Goal: Task Accomplishment & Management: Use online tool/utility

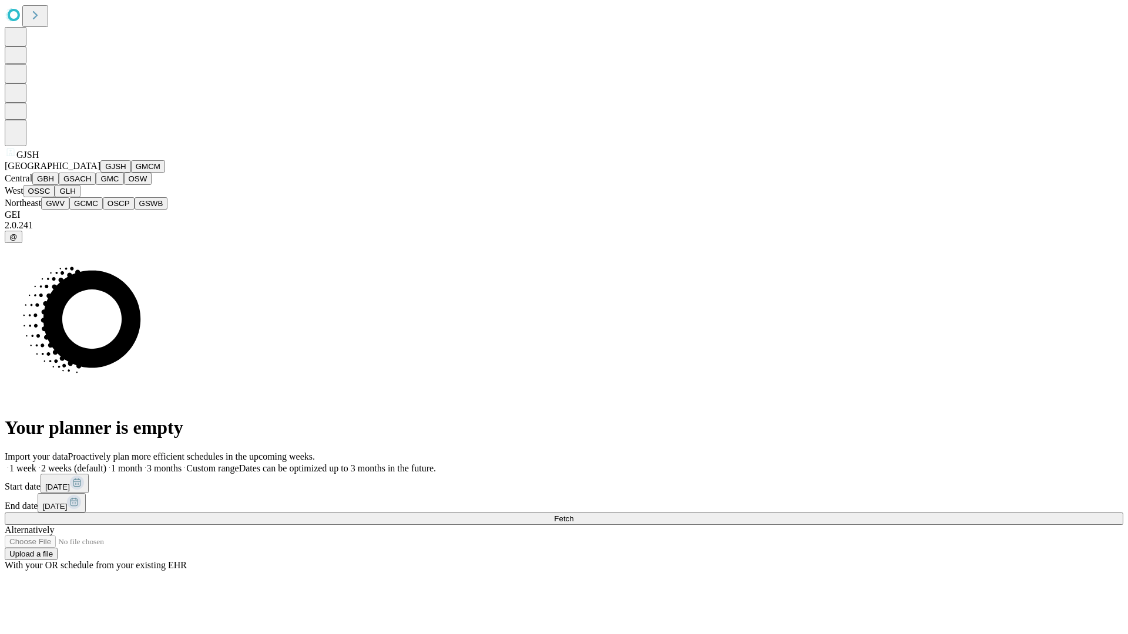
click at [100, 173] on button "GJSH" at bounding box center [115, 166] width 31 height 12
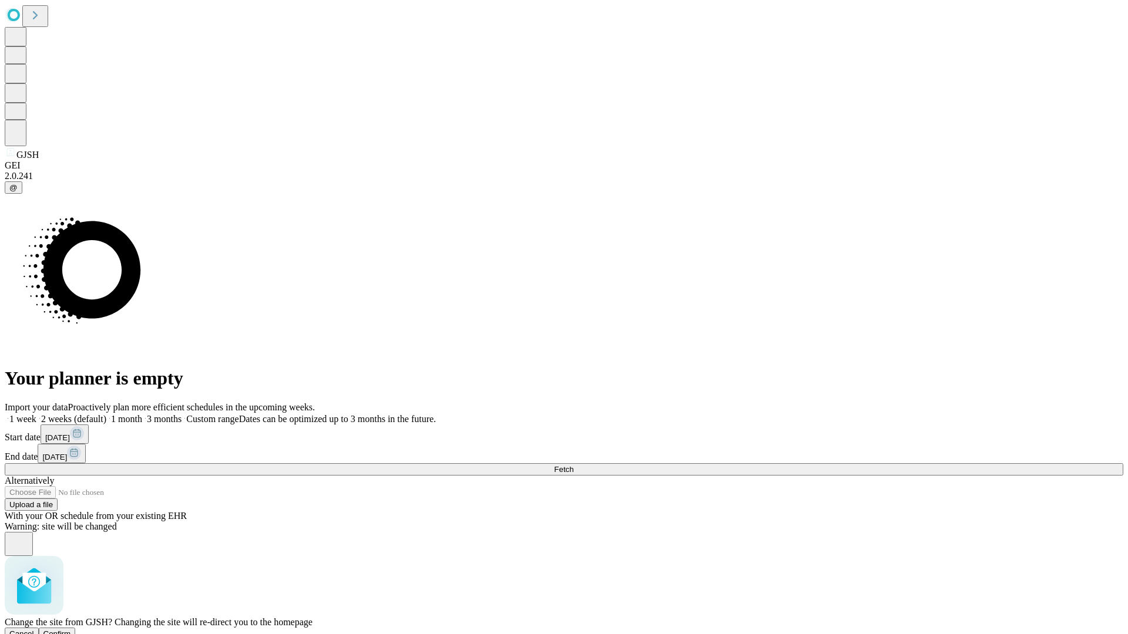
click at [71, 630] on span "Confirm" at bounding box center [57, 634] width 28 height 9
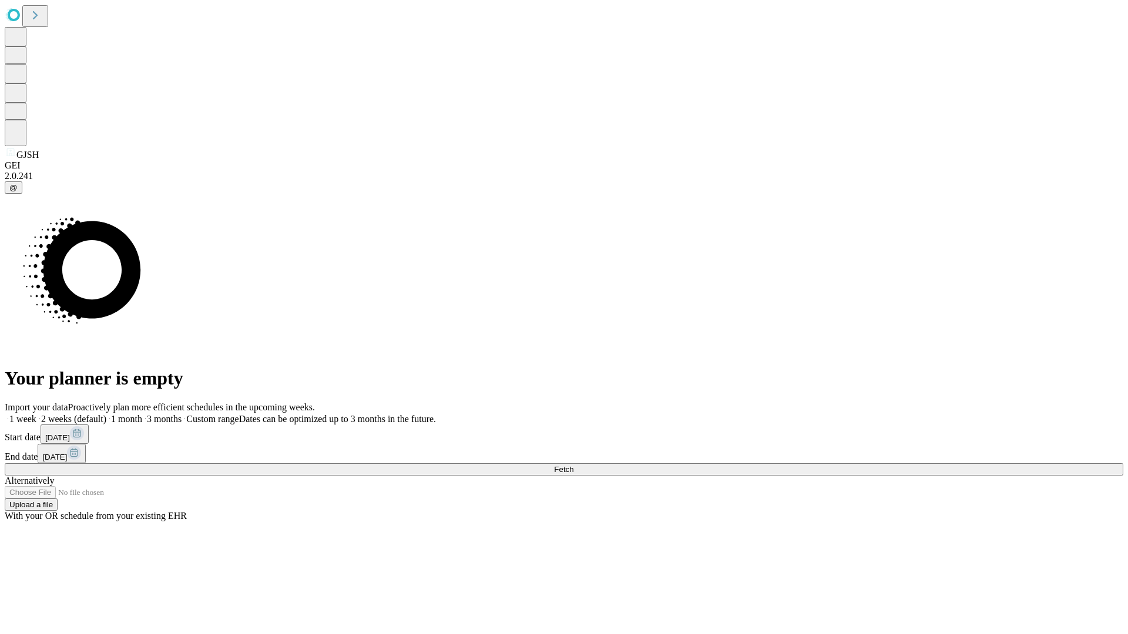
click at [36, 414] on label "1 week" at bounding box center [21, 419] width 32 height 10
click at [573, 465] on span "Fetch" at bounding box center [563, 469] width 19 height 9
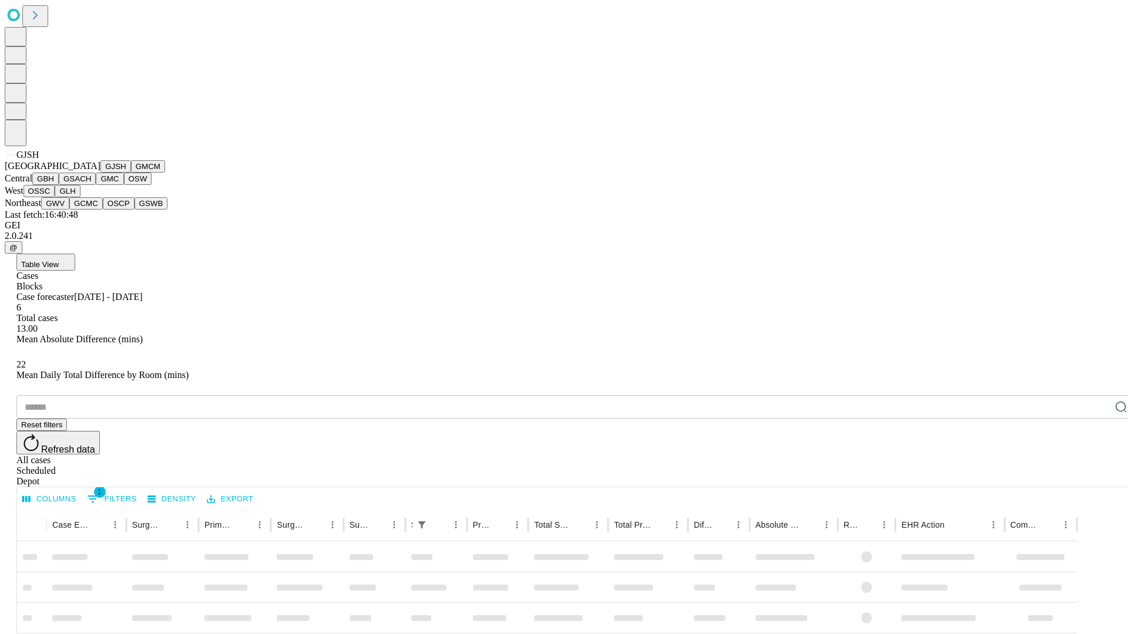
click at [131, 173] on button "GMCM" at bounding box center [148, 166] width 34 height 12
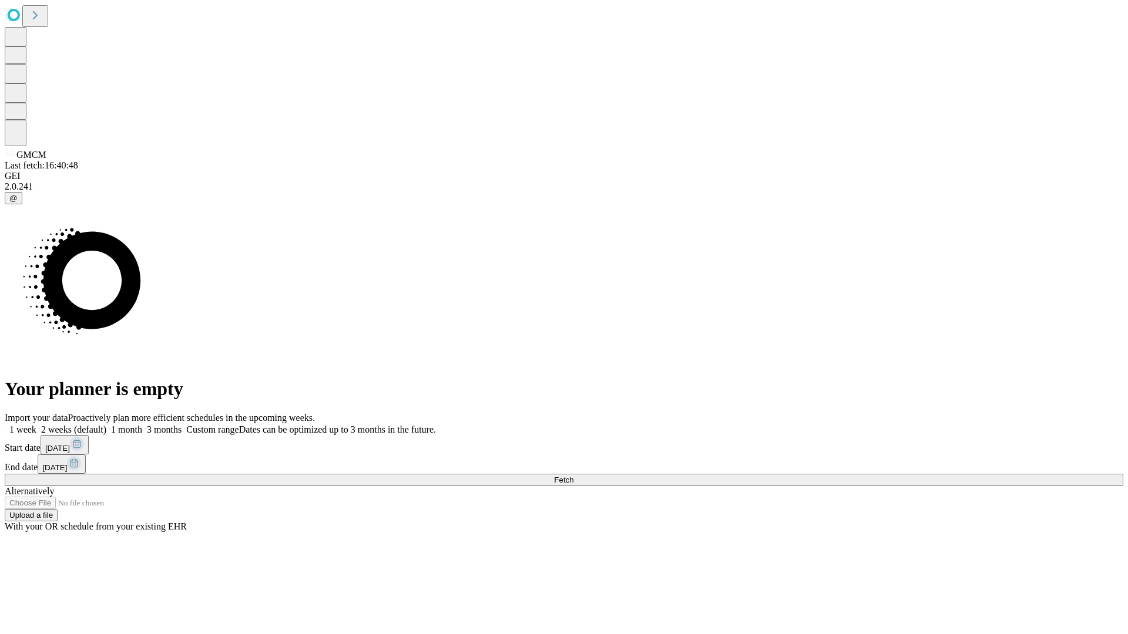
click at [573, 476] on span "Fetch" at bounding box center [563, 480] width 19 height 9
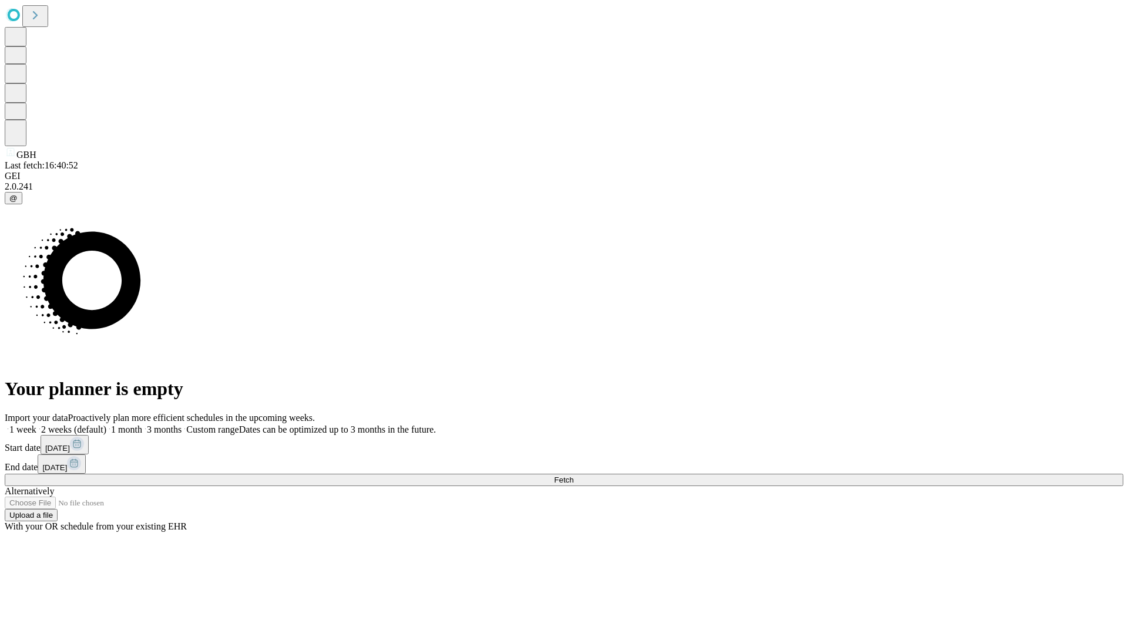
click at [36, 425] on label "1 week" at bounding box center [21, 430] width 32 height 10
click at [573, 476] on span "Fetch" at bounding box center [563, 480] width 19 height 9
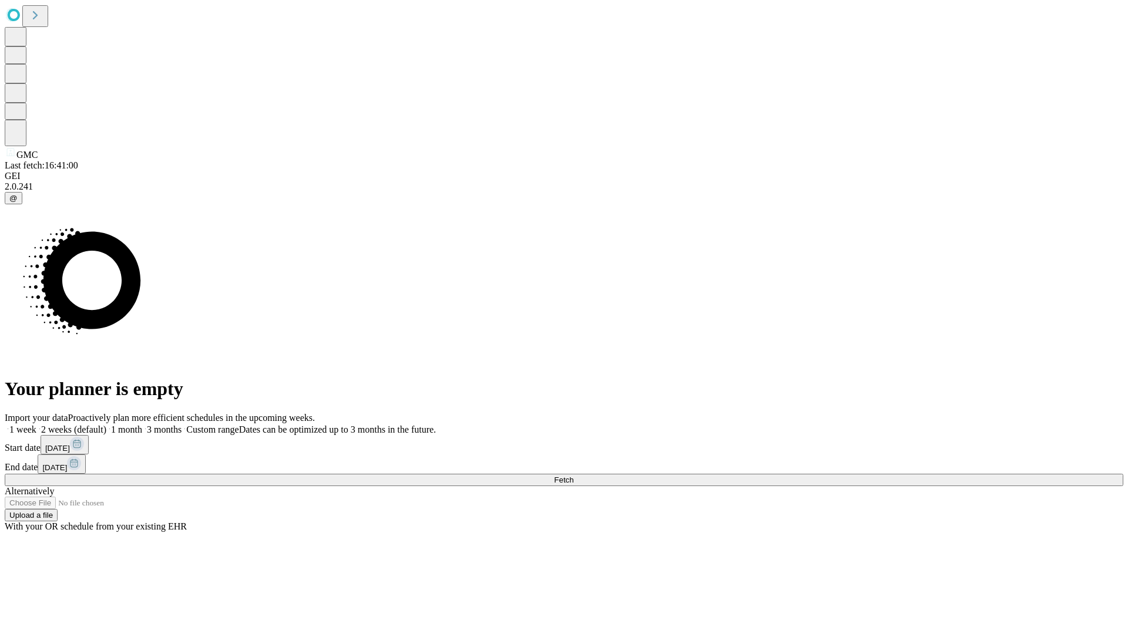
click at [36, 425] on label "1 week" at bounding box center [21, 430] width 32 height 10
click at [573, 476] on span "Fetch" at bounding box center [563, 480] width 19 height 9
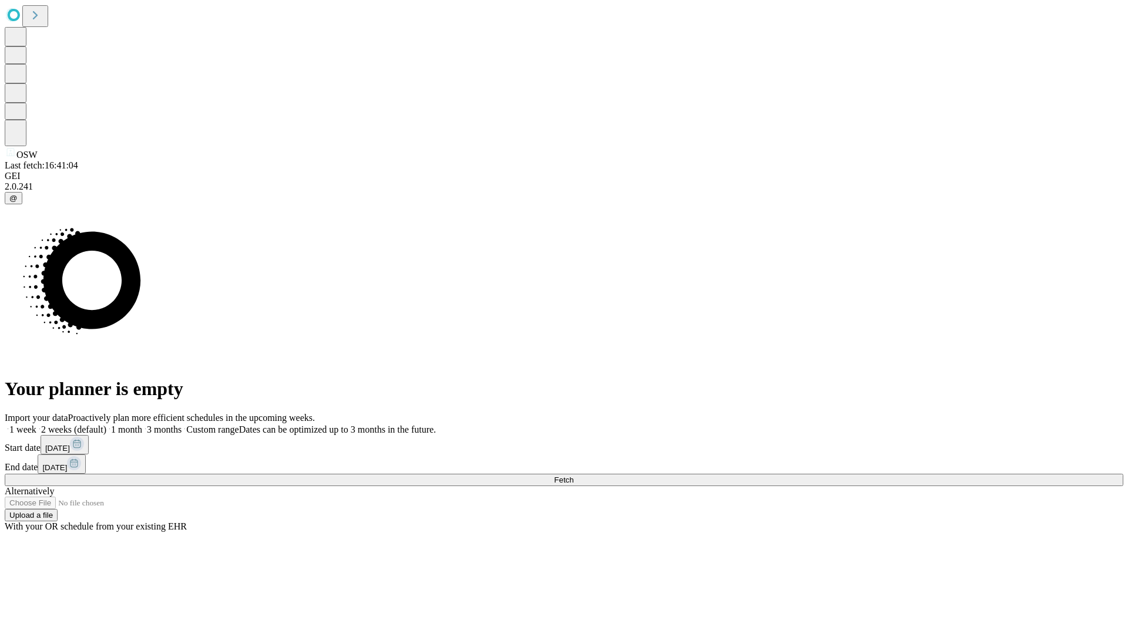
click at [36, 425] on label "1 week" at bounding box center [21, 430] width 32 height 10
click at [573, 476] on span "Fetch" at bounding box center [563, 480] width 19 height 9
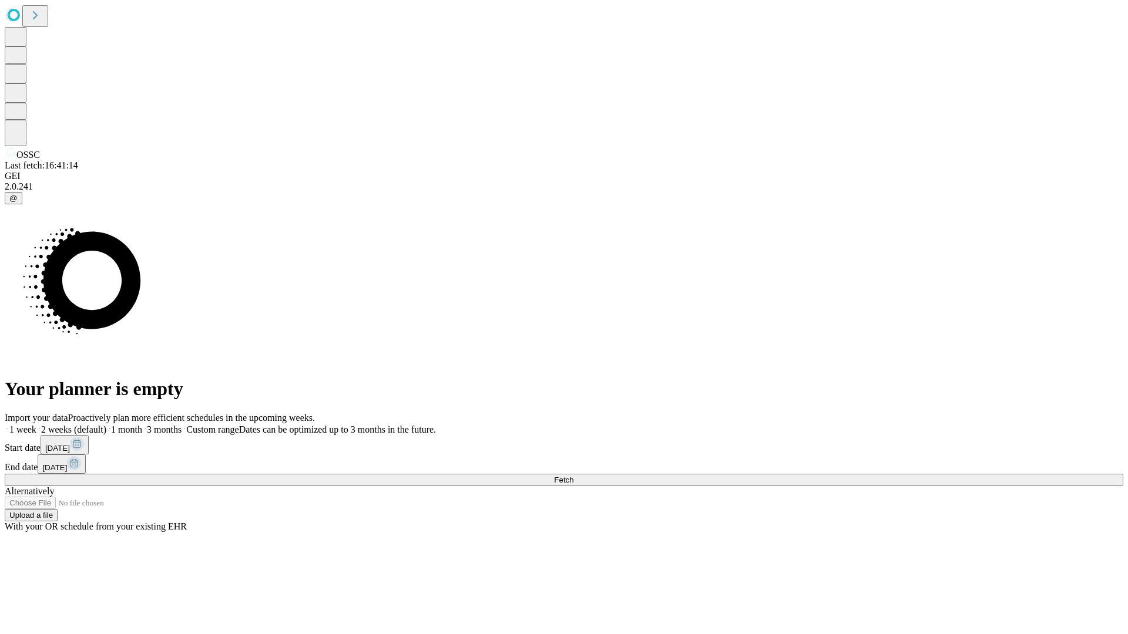
click at [36, 425] on label "1 week" at bounding box center [21, 430] width 32 height 10
click at [573, 476] on span "Fetch" at bounding box center [563, 480] width 19 height 9
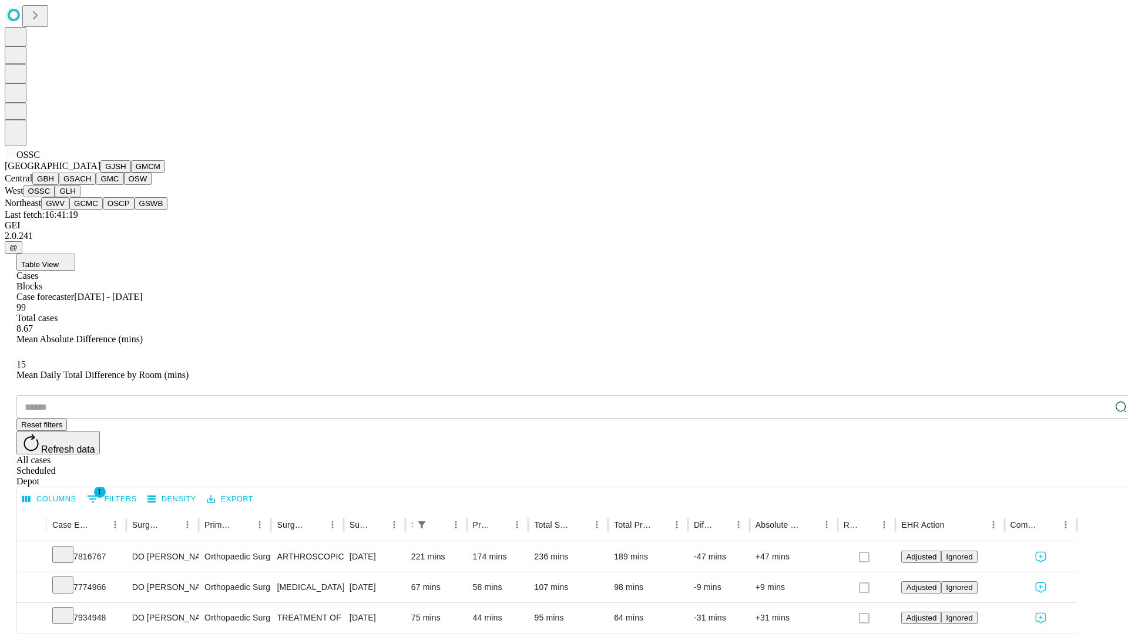
click at [80, 197] on button "GLH" at bounding box center [67, 191] width 25 height 12
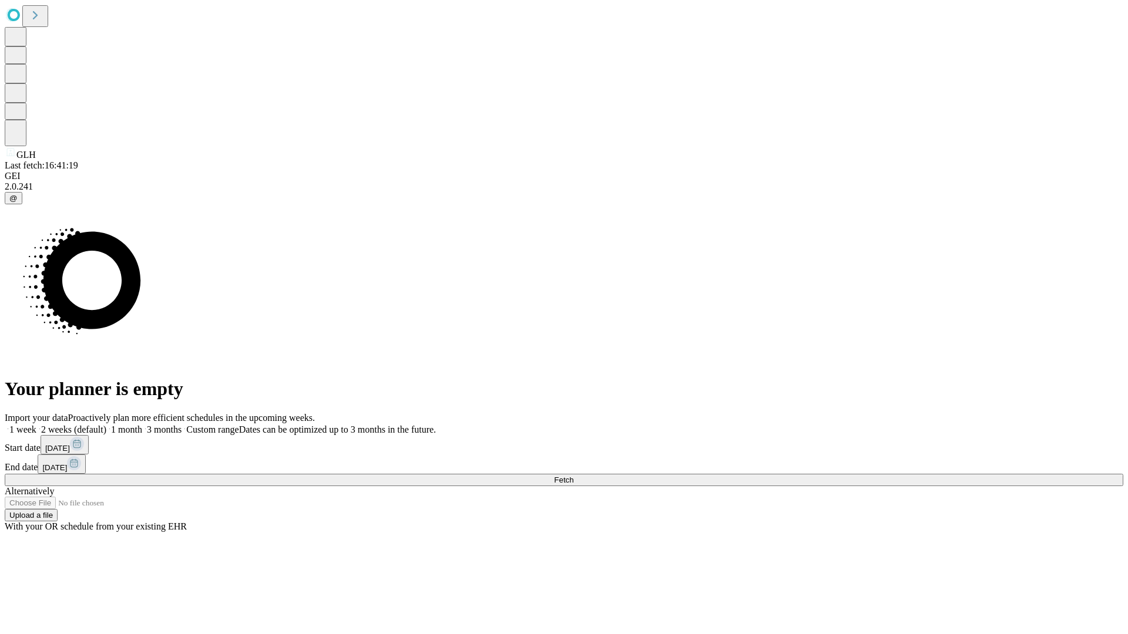
click at [36, 425] on label "1 week" at bounding box center [21, 430] width 32 height 10
click at [573, 476] on span "Fetch" at bounding box center [563, 480] width 19 height 9
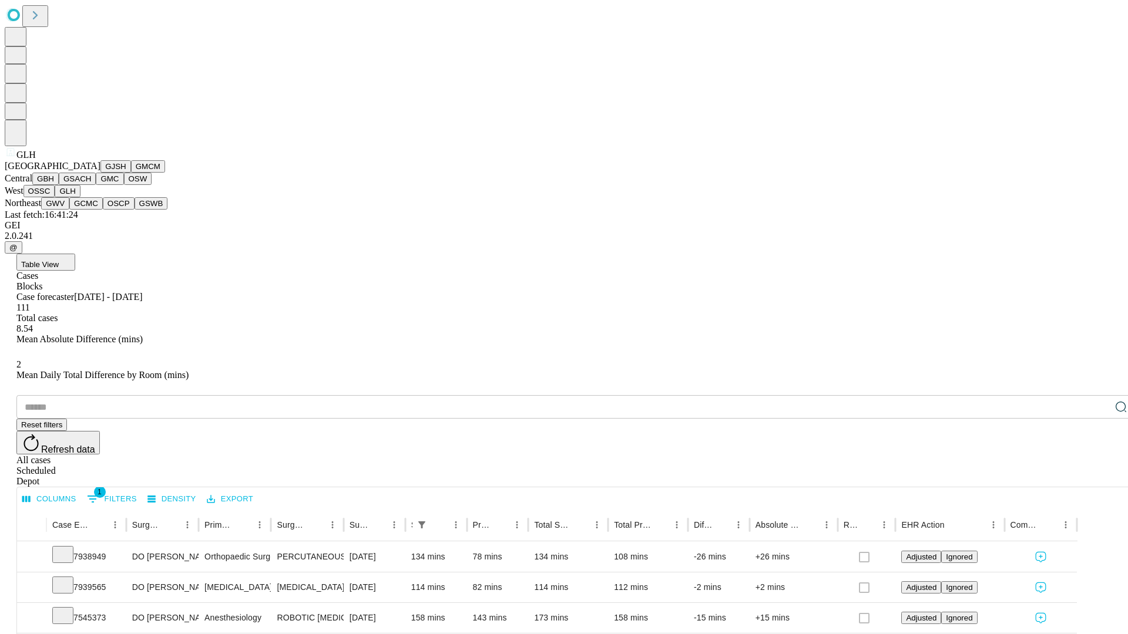
click at [69, 210] on button "GWV" at bounding box center [55, 203] width 28 height 12
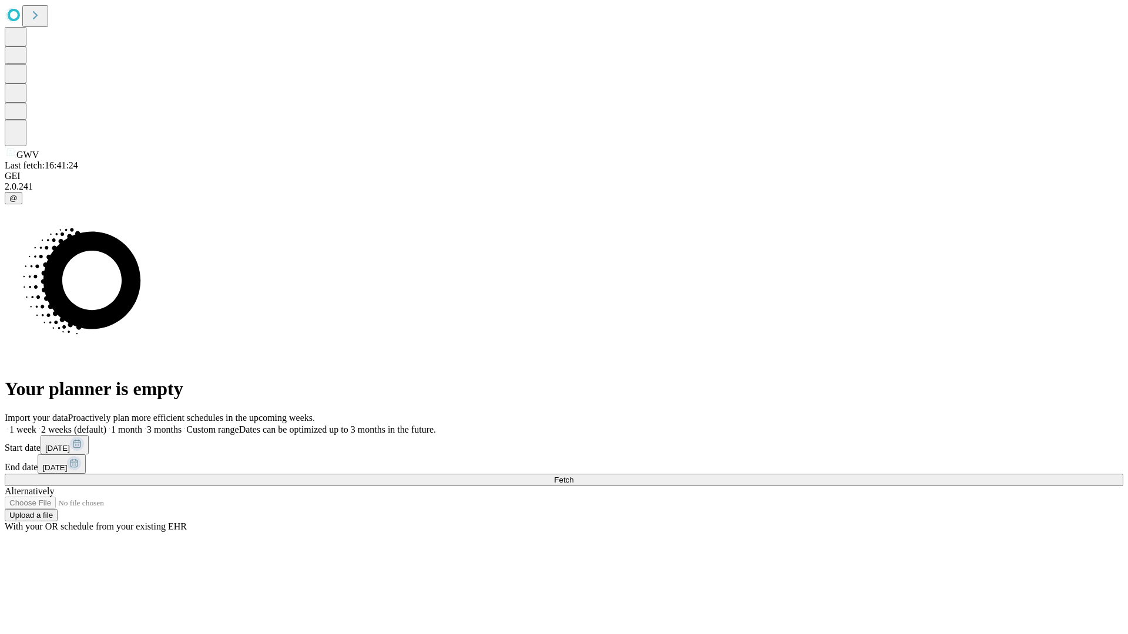
click at [36, 425] on label "1 week" at bounding box center [21, 430] width 32 height 10
click at [573, 476] on span "Fetch" at bounding box center [563, 480] width 19 height 9
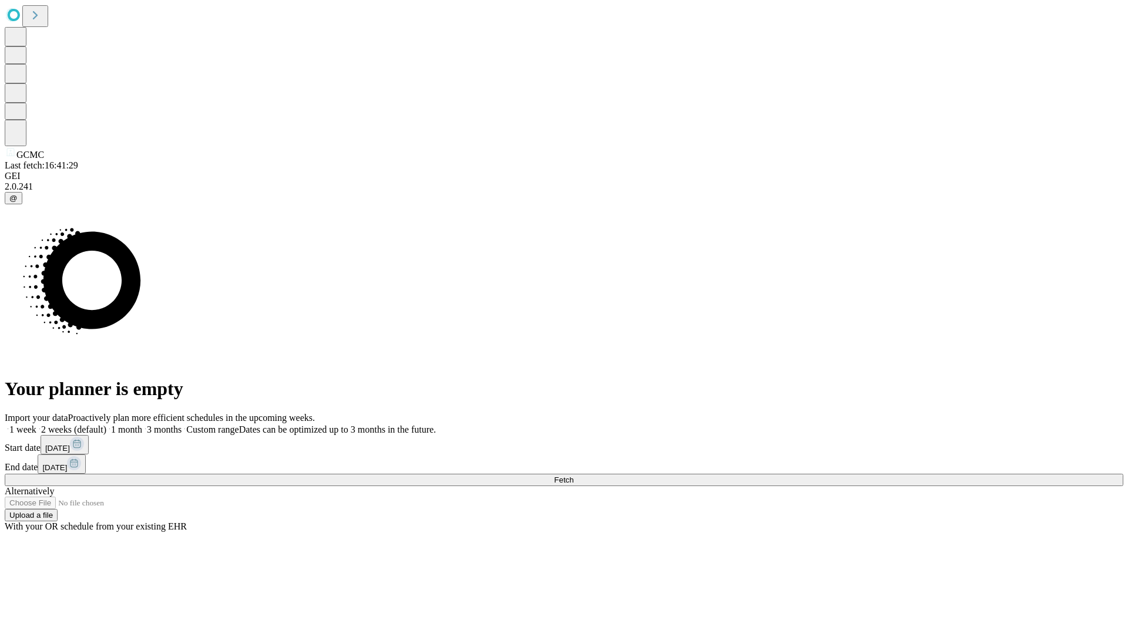
click at [36, 425] on label "1 week" at bounding box center [21, 430] width 32 height 10
click at [573, 476] on span "Fetch" at bounding box center [563, 480] width 19 height 9
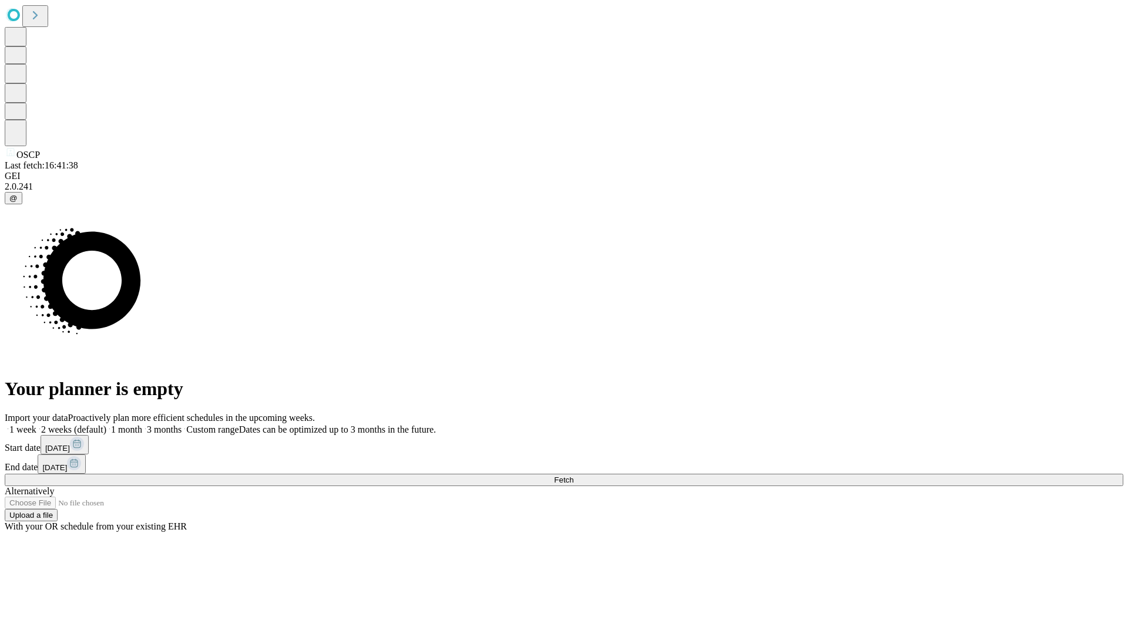
click at [36, 425] on label "1 week" at bounding box center [21, 430] width 32 height 10
click at [573, 476] on span "Fetch" at bounding box center [563, 480] width 19 height 9
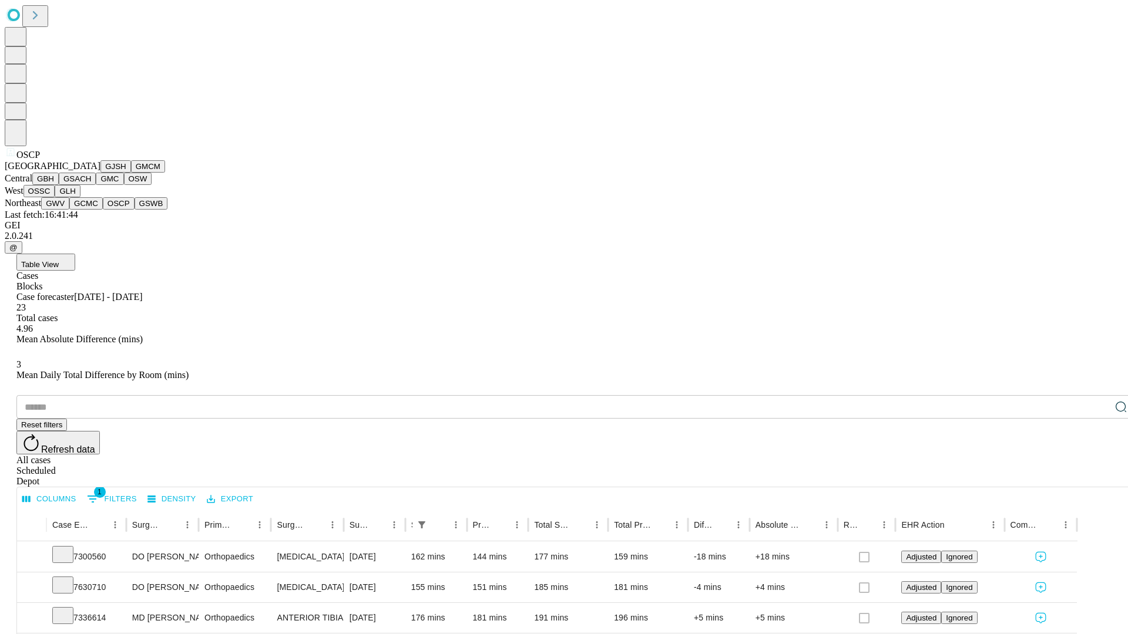
click at [135, 210] on button "GSWB" at bounding box center [151, 203] width 33 height 12
